Goal: Find specific page/section

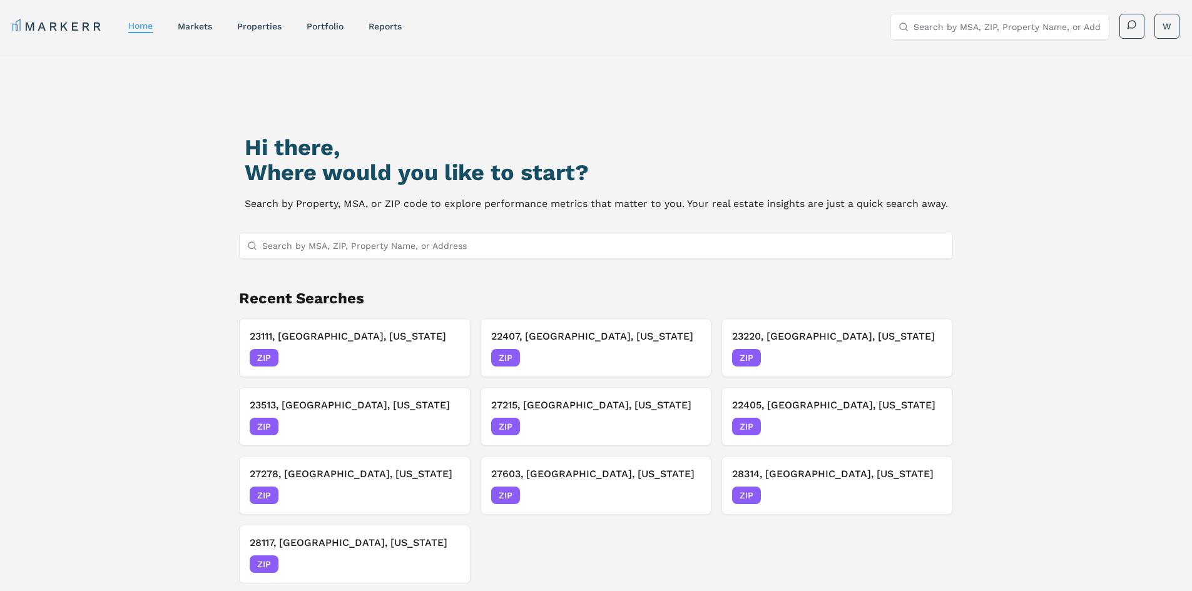
click at [413, 246] on input "Search by MSA, ZIP, Property Name, or Address" at bounding box center [603, 245] width 683 height 25
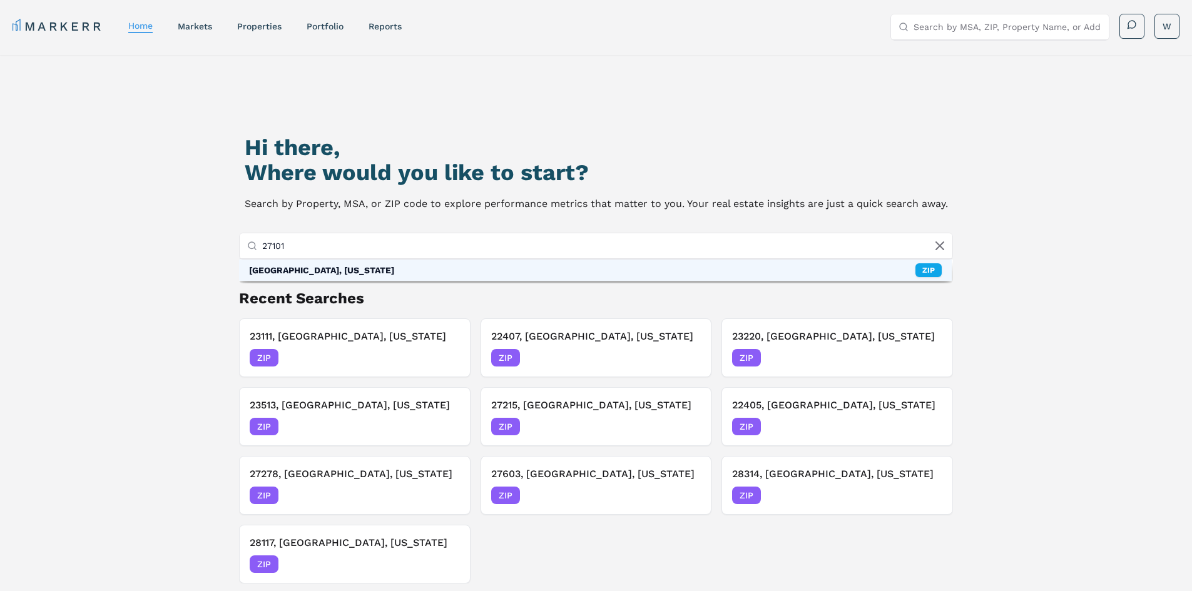
type input "27101"
click at [275, 278] on div "[GEOGRAPHIC_DATA], [US_STATE] ZIP" at bounding box center [595, 270] width 713 height 21
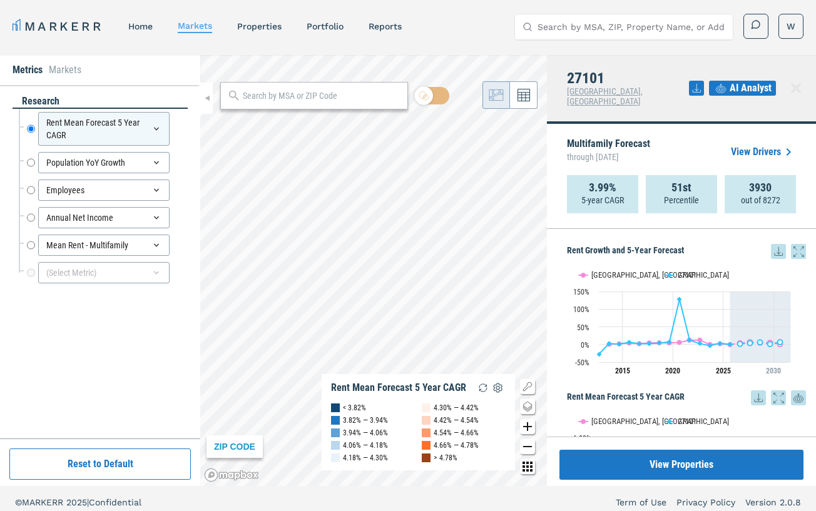
click at [697, 84] on icon at bounding box center [696, 88] width 8 height 8
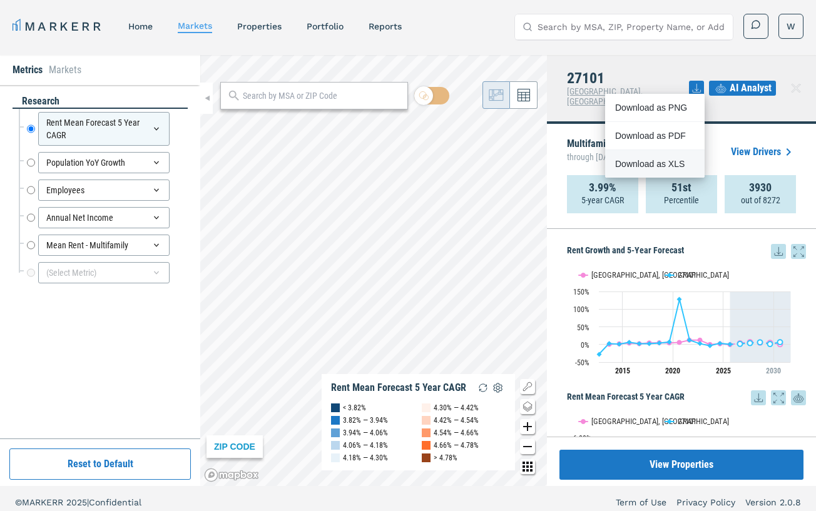
click at [660, 159] on div "Download as XLS" at bounding box center [651, 164] width 72 height 13
click at [570, 175] on div "3.99% 5-year CAGR" at bounding box center [602, 194] width 71 height 38
